Goal: Information Seeking & Learning: Find specific fact

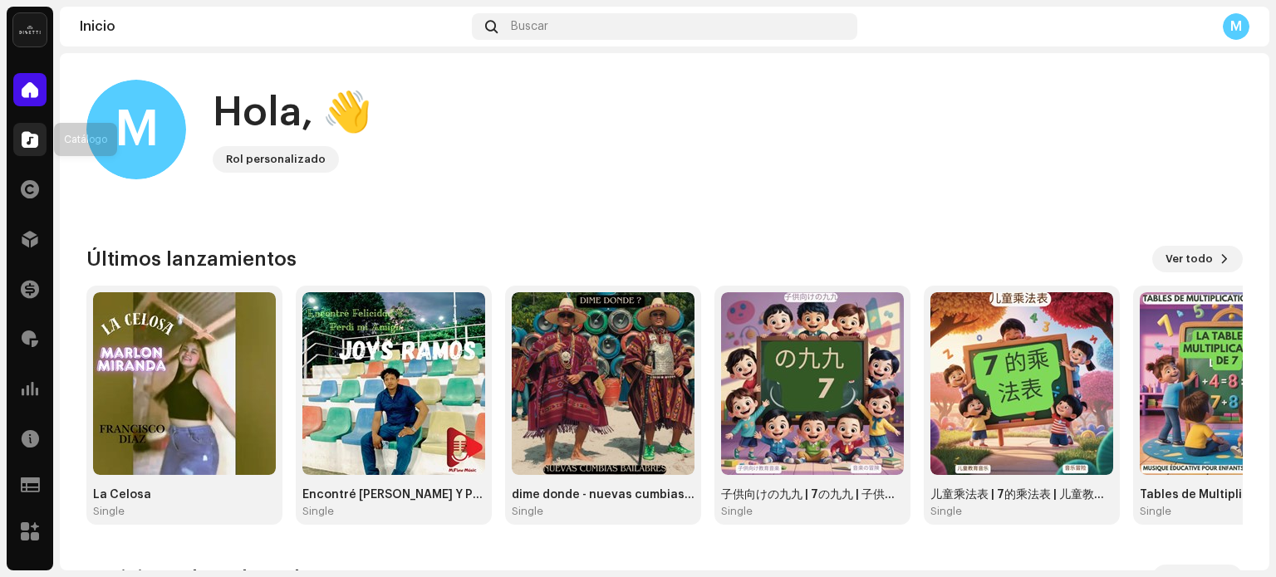
click at [29, 149] on div at bounding box center [29, 139] width 33 height 33
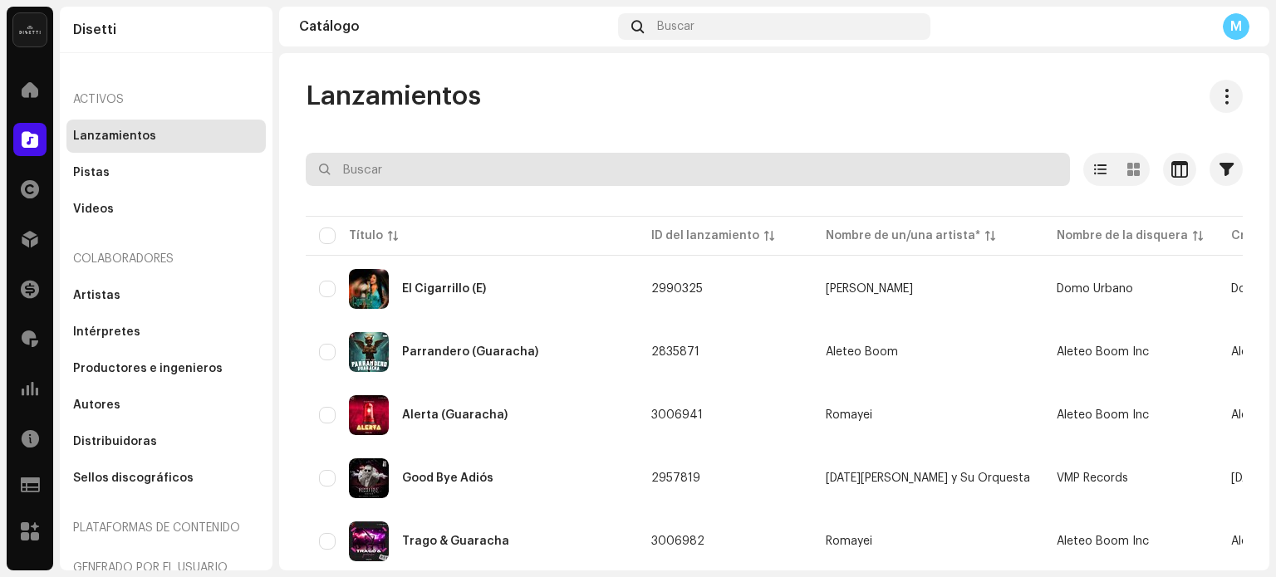
click at [400, 172] on input "text" at bounding box center [688, 169] width 764 height 33
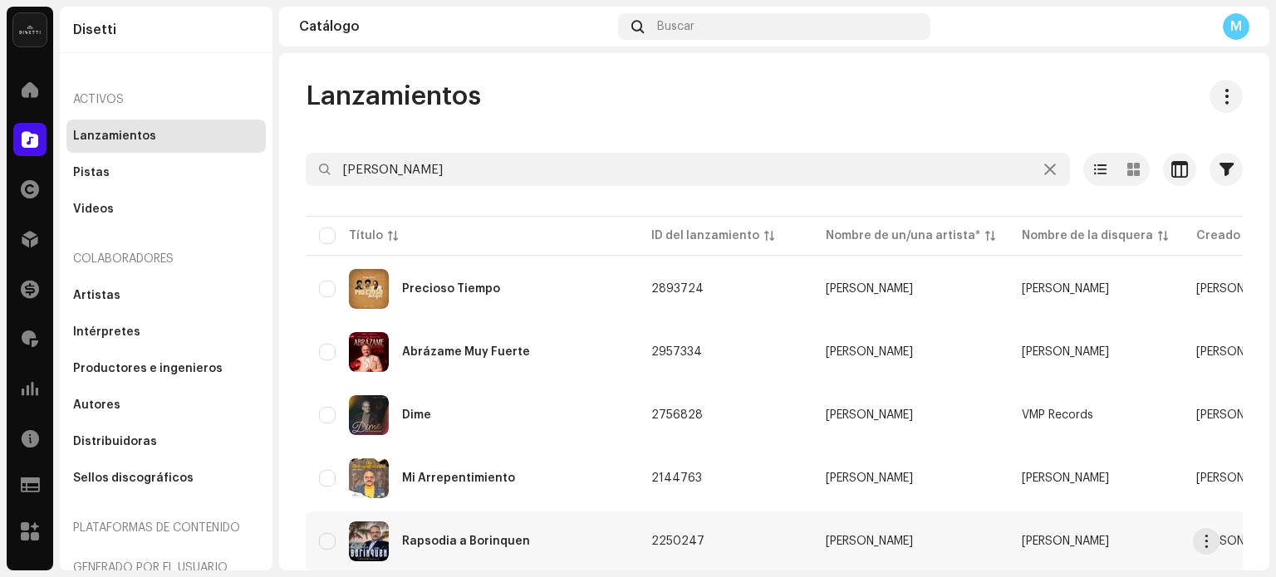
drag, startPoint x: 983, startPoint y: 574, endPoint x: 1122, endPoint y: 565, distance: 139.9
click at [1122, 565] on div "Disetti Inicio Catálogo Derechos Distribución Financiar Regalías Estadísticas R…" at bounding box center [638, 288] width 1276 height 577
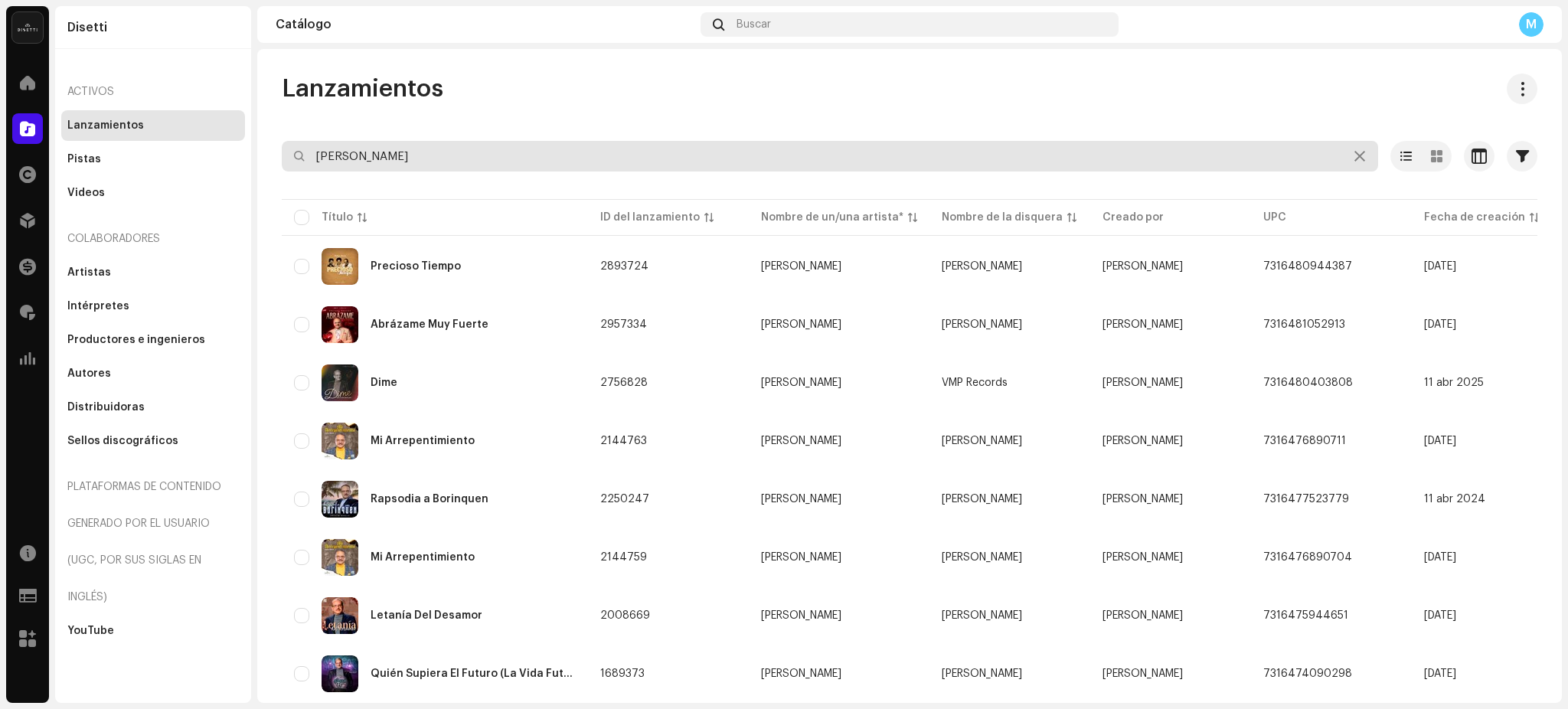
drag, startPoint x: 1175, startPoint y: 8, endPoint x: 1095, endPoint y: 165, distance: 176.2
click at [1095, 165] on input "[PERSON_NAME]" at bounding box center [831, 156] width 1097 height 30
drag, startPoint x: 434, startPoint y: 155, endPoint x: 31, endPoint y: 115, distance: 405.0
click at [32, 119] on div "Disetti Inicio Catálogo Derechos Distribución Financiar Regalías Estadísticas R…" at bounding box center [784, 354] width 1568 height 709
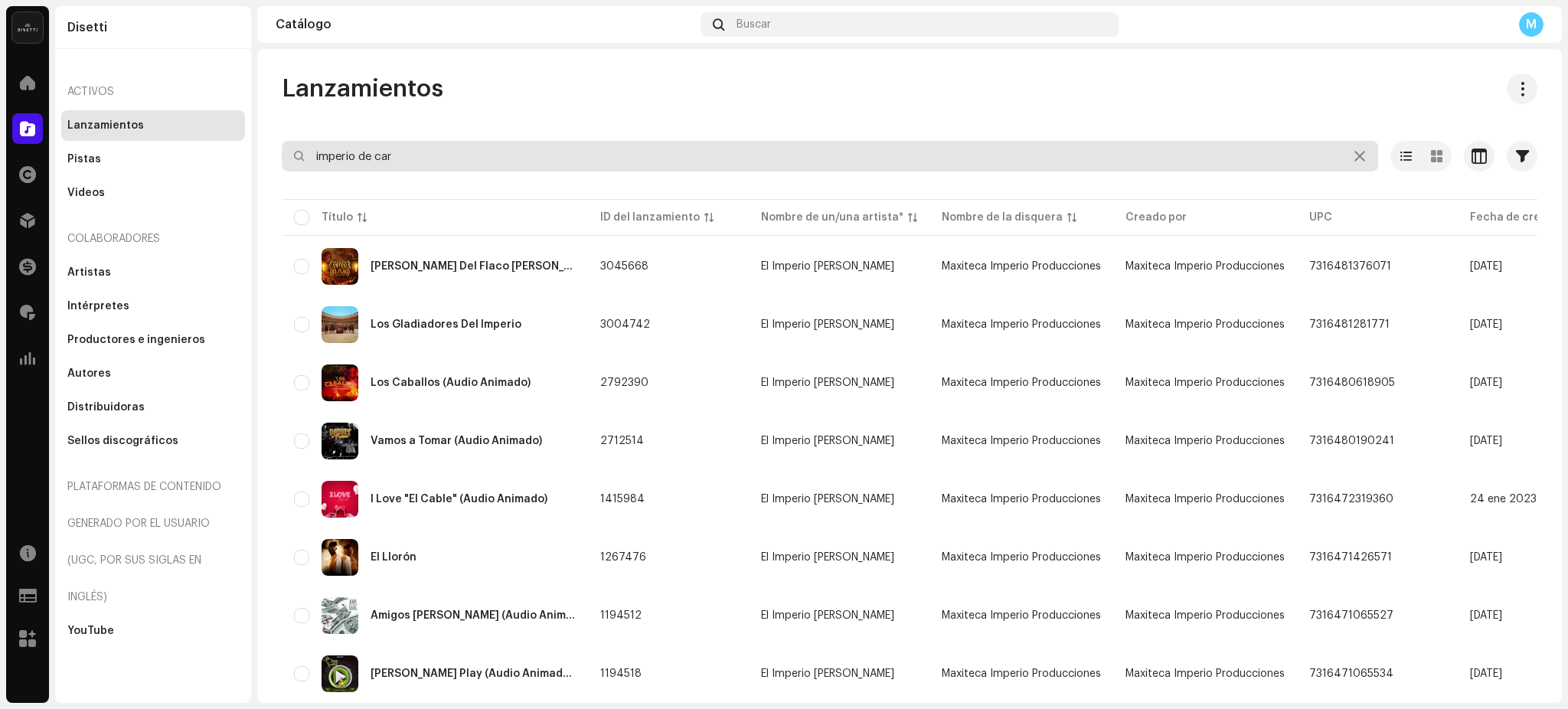
drag, startPoint x: 487, startPoint y: 151, endPoint x: 0, endPoint y: 106, distance: 489.1
click at [0, 107] on div "Disetti Inicio Catálogo Derechos Distribución Financiar Regalías Estadísticas R…" at bounding box center [784, 354] width 1568 height 709
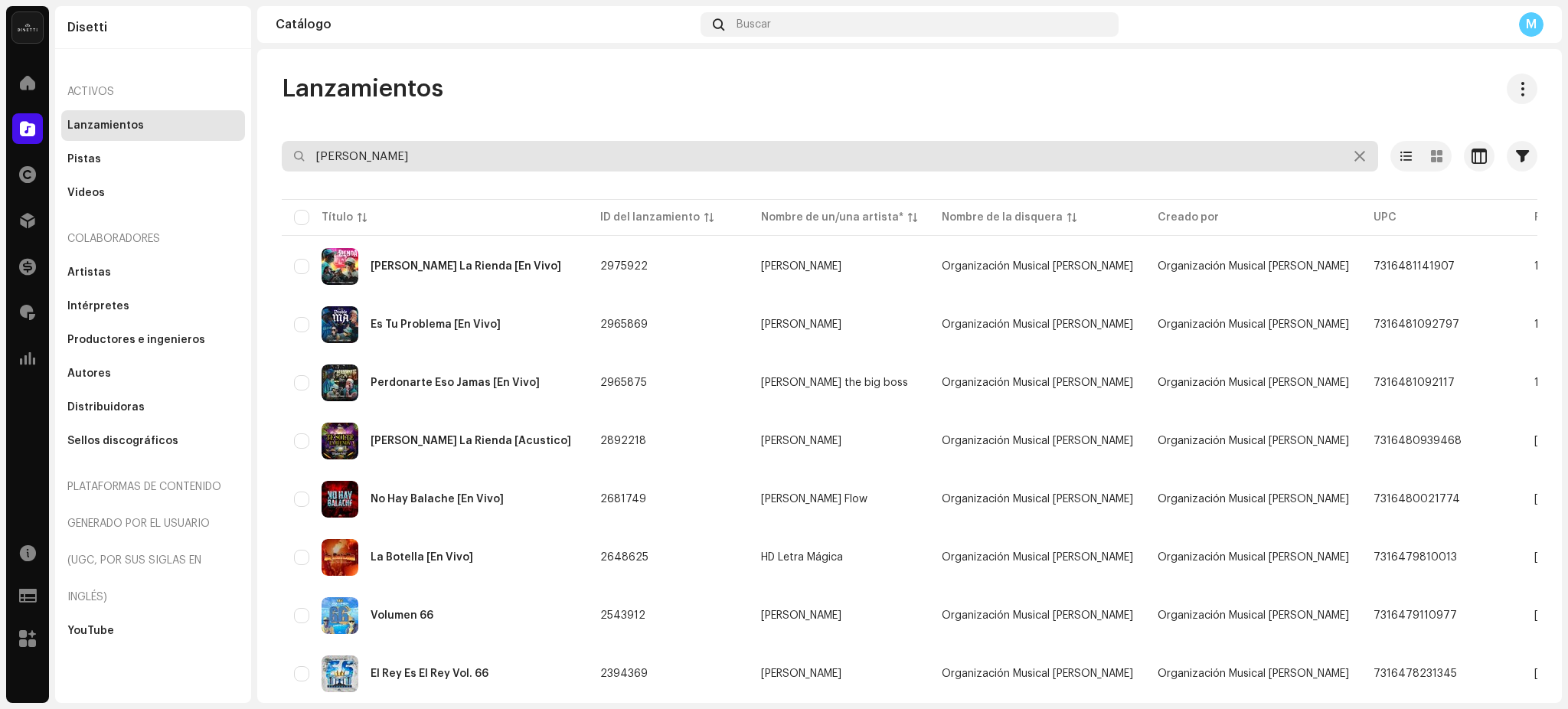
drag, startPoint x: 429, startPoint y: 163, endPoint x: 0, endPoint y: 154, distance: 429.1
click at [0, 156] on div "Disetti Inicio Catálogo Derechos Distribución Financiar Regalías Estadísticas R…" at bounding box center [784, 354] width 1568 height 709
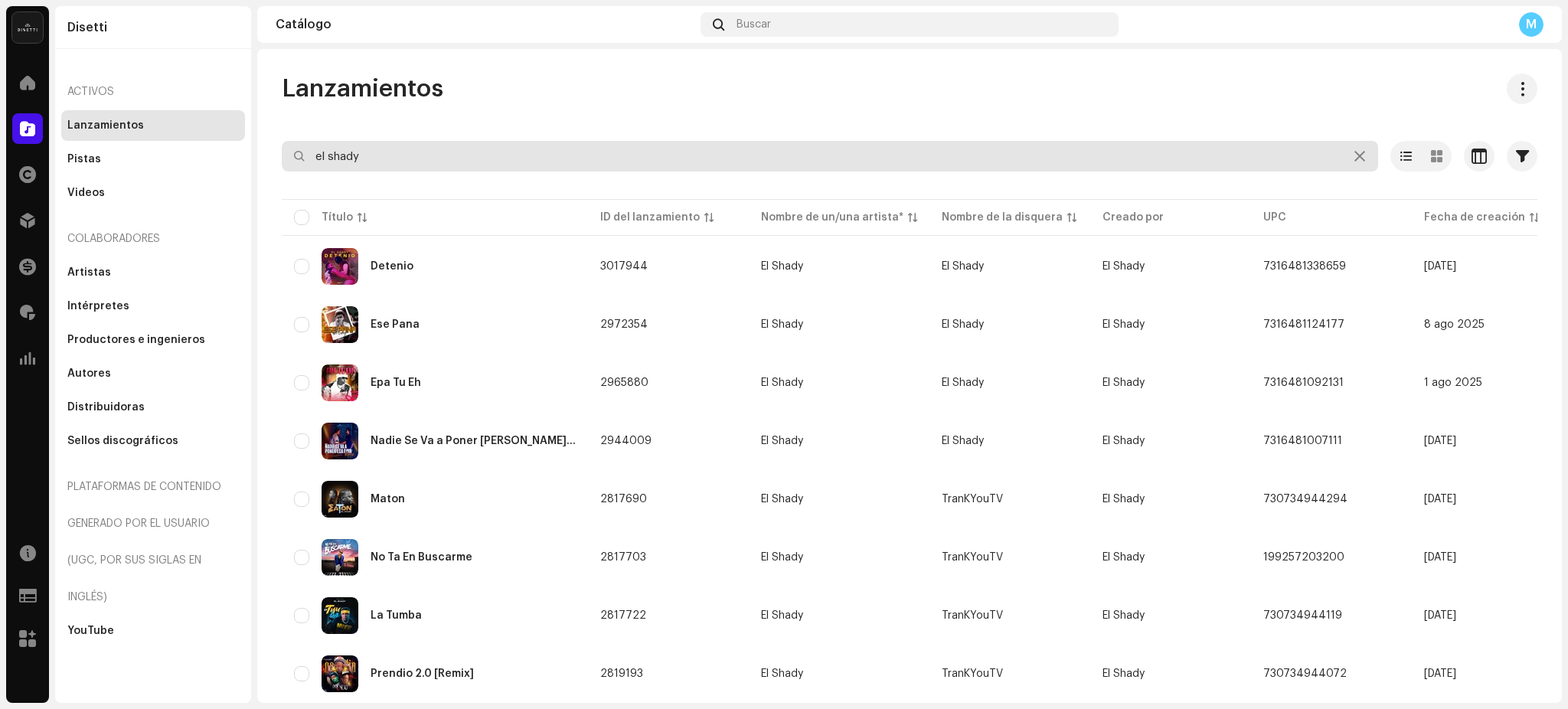
drag, startPoint x: 395, startPoint y: 157, endPoint x: 0, endPoint y: 160, distance: 395.0
click at [0, 165] on div "Disetti Inicio Catálogo Derechos Distribución Financiar Regalías Estadísticas R…" at bounding box center [784, 354] width 1568 height 709
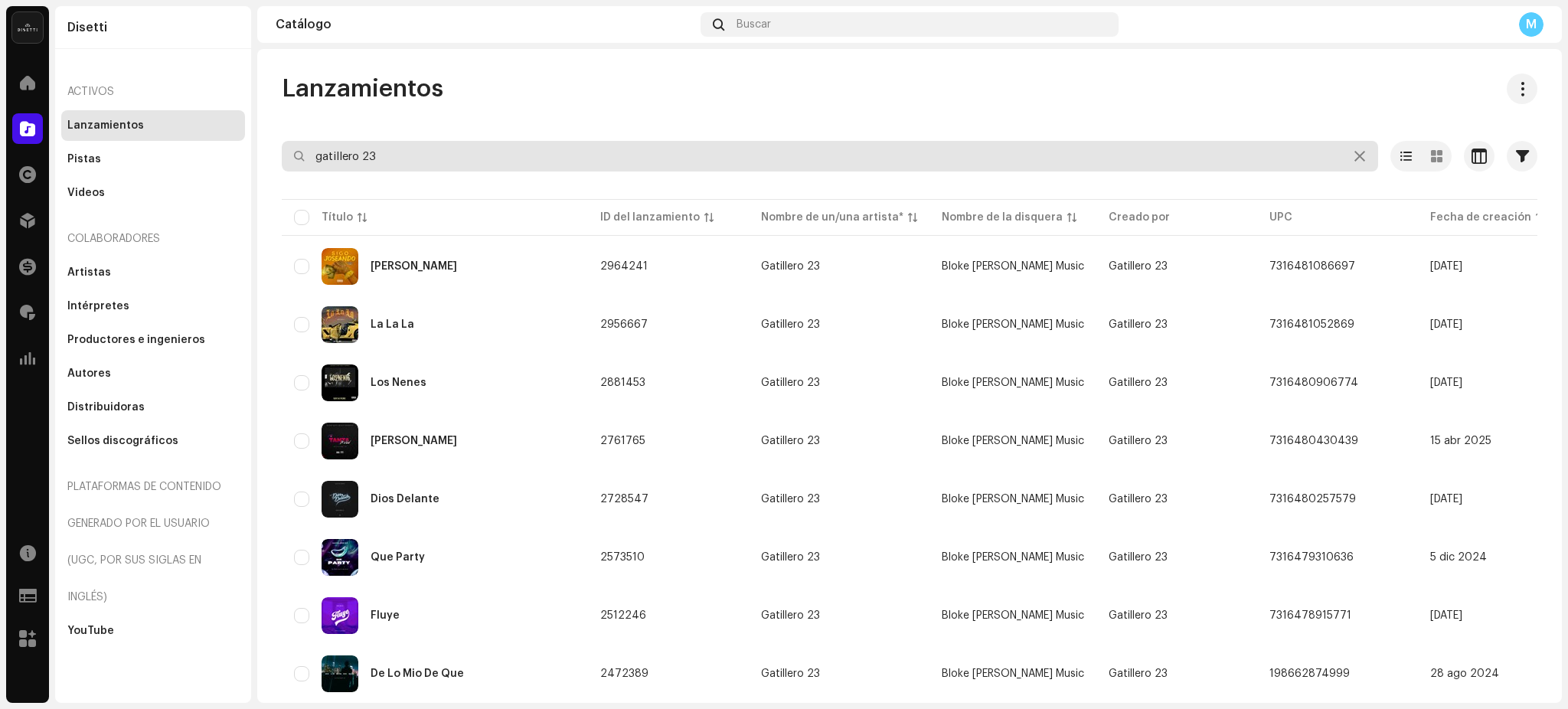
drag, startPoint x: 456, startPoint y: 158, endPoint x: 0, endPoint y: 147, distance: 456.1
click at [0, 151] on div "Disetti Inicio Catálogo Derechos Distribución Financiar Regalías Estadísticas R…" at bounding box center [784, 354] width 1568 height 709
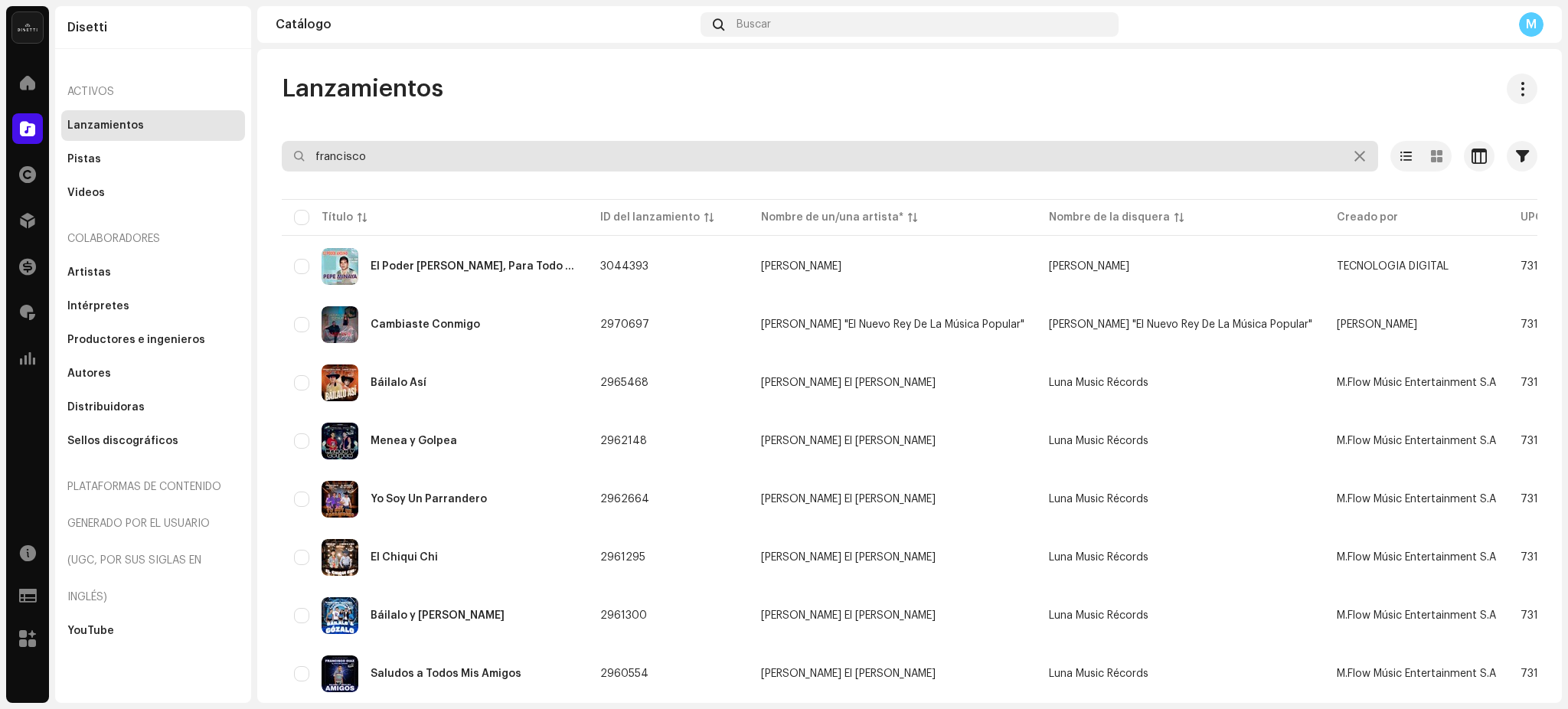
drag, startPoint x: 621, startPoint y: 158, endPoint x: 0, endPoint y: 10, distance: 638.4
click at [0, 10] on div "Disetti Inicio Catálogo Derechos Distribución Financiar Regalías Estadísticas R…" at bounding box center [784, 354] width 1568 height 709
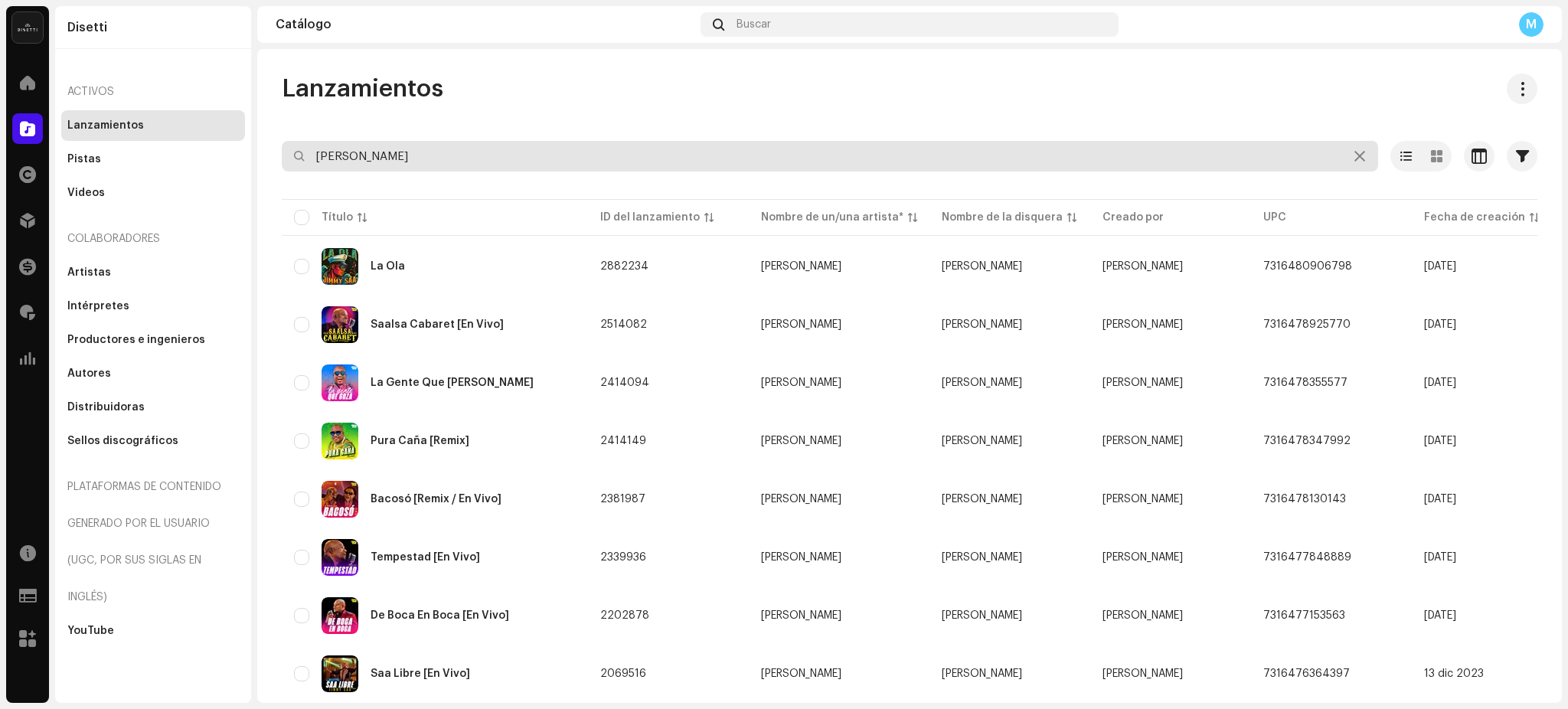
type input "[PERSON_NAME]"
